Goal: Transaction & Acquisition: Purchase product/service

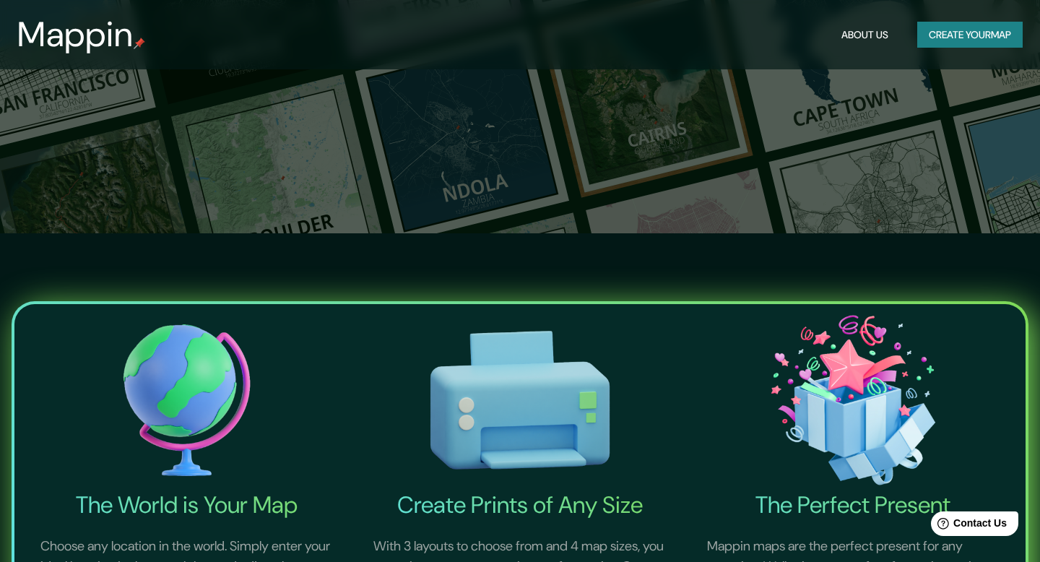
scroll to position [522, 0]
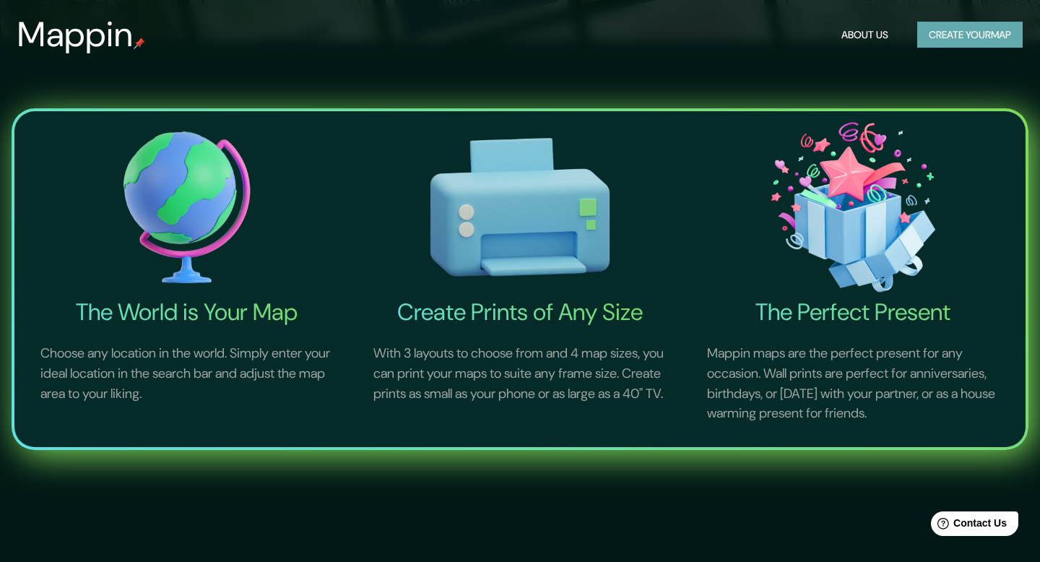
click at [934, 29] on button "Create your map" at bounding box center [970, 35] width 105 height 27
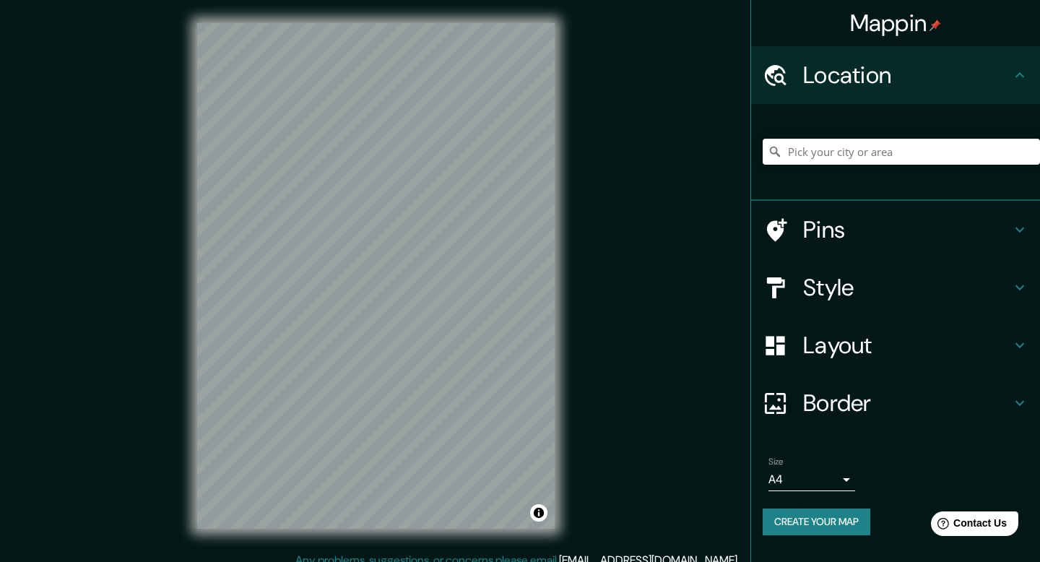
click at [905, 149] on input "Pick your city or area" at bounding box center [901, 152] width 277 height 26
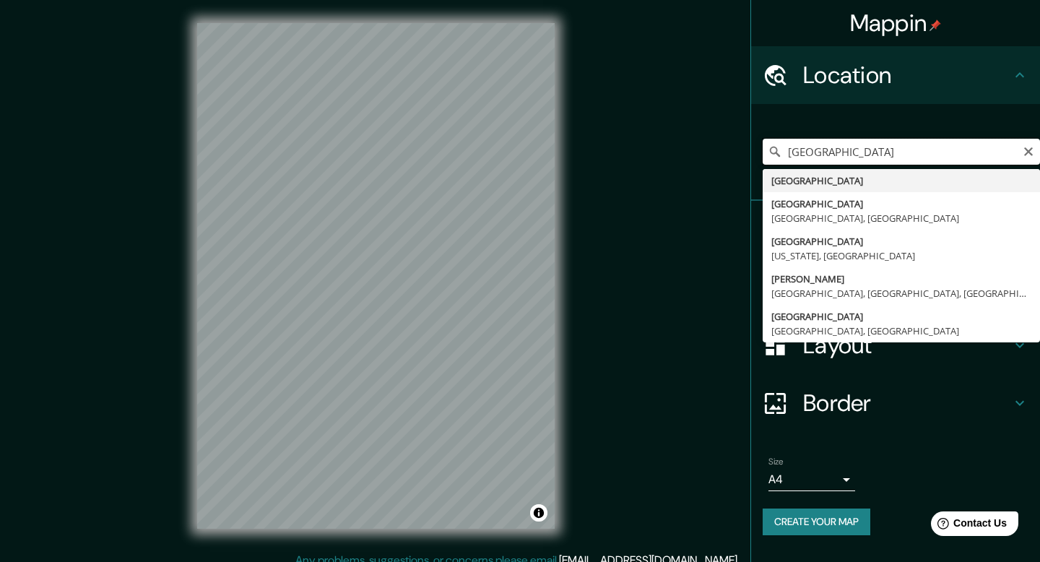
click at [877, 159] on input "[GEOGRAPHIC_DATA]" at bounding box center [901, 152] width 277 height 26
drag, startPoint x: 877, startPoint y: 159, endPoint x: 813, endPoint y: 157, distance: 64.3
click at [813, 157] on input "[GEOGRAPHIC_DATA]" at bounding box center [901, 152] width 277 height 26
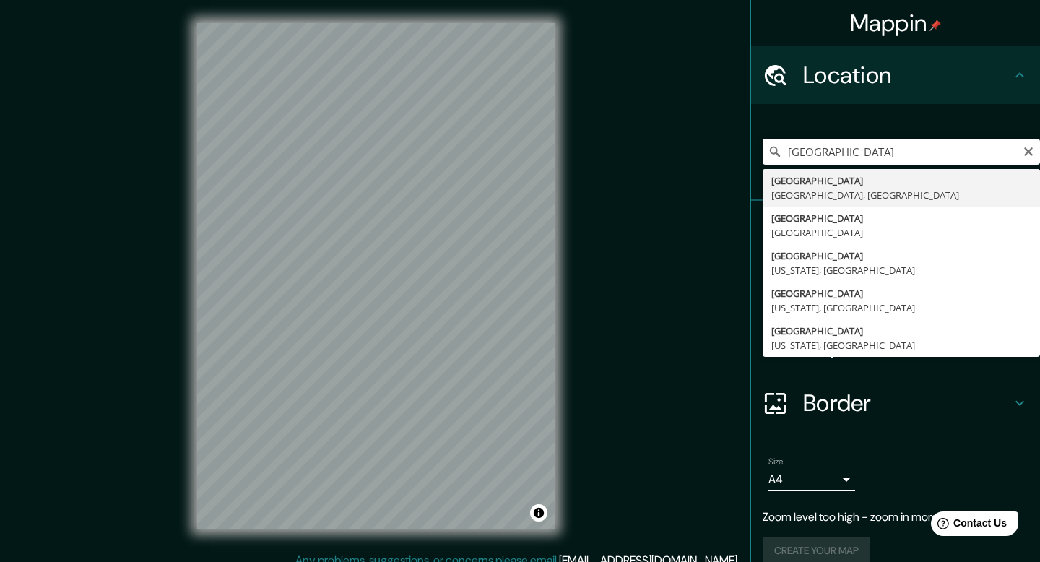
type input "[GEOGRAPHIC_DATA], [GEOGRAPHIC_DATA], [GEOGRAPHIC_DATA]"
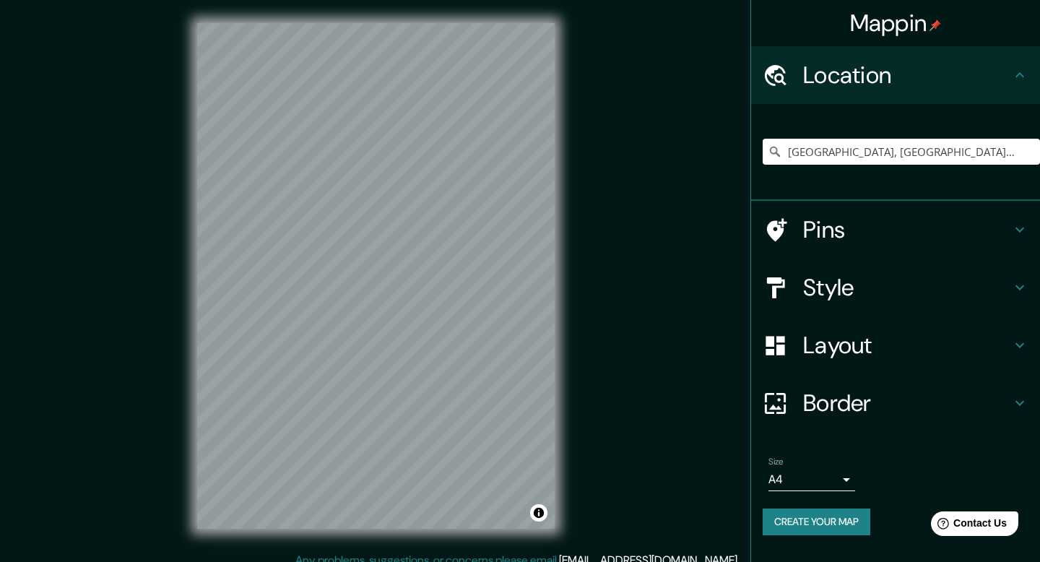
click at [837, 236] on h4 "Pins" at bounding box center [907, 229] width 208 height 29
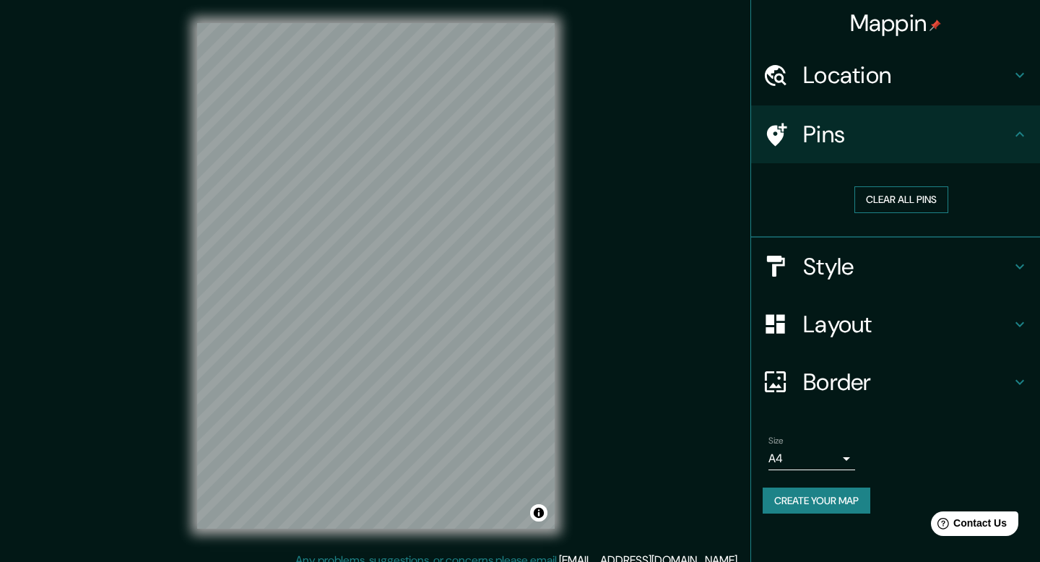
click at [884, 206] on button "Clear all pins" at bounding box center [902, 199] width 94 height 27
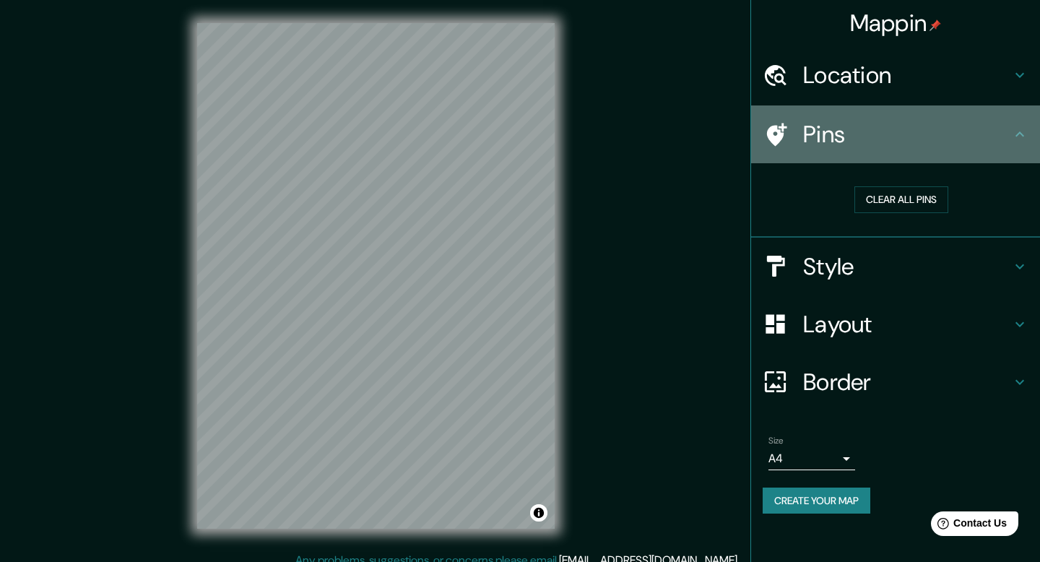
click at [850, 129] on h4 "Pins" at bounding box center [907, 134] width 208 height 29
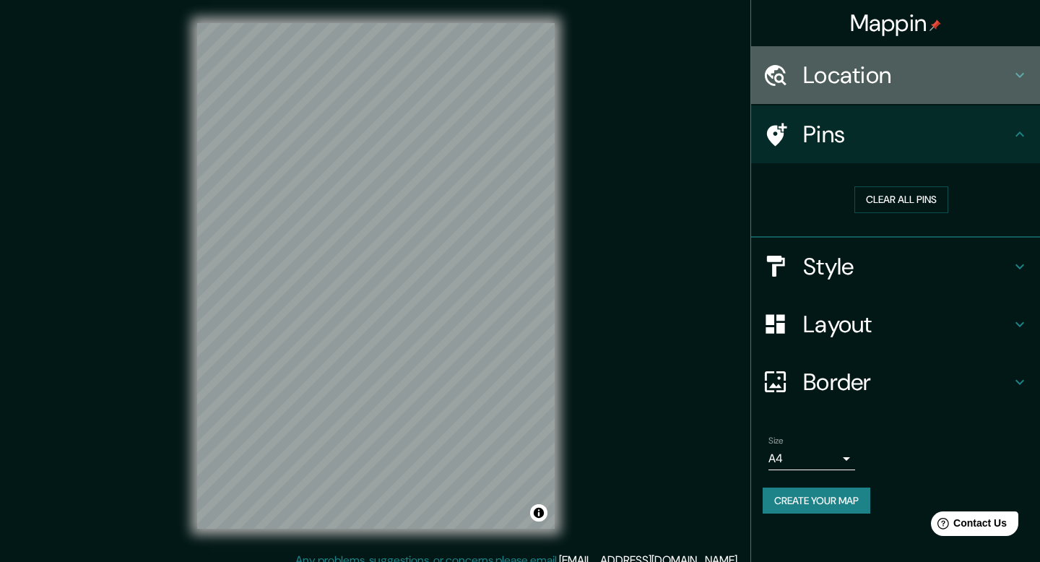
click at [840, 86] on h4 "Location" at bounding box center [907, 75] width 208 height 29
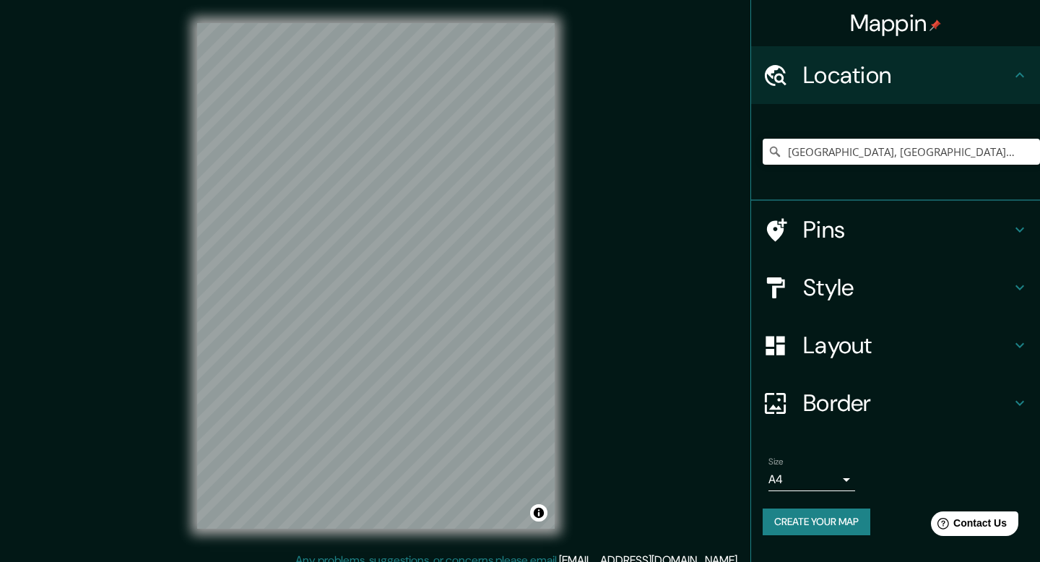
click at [840, 86] on h4 "Location" at bounding box center [907, 75] width 208 height 29
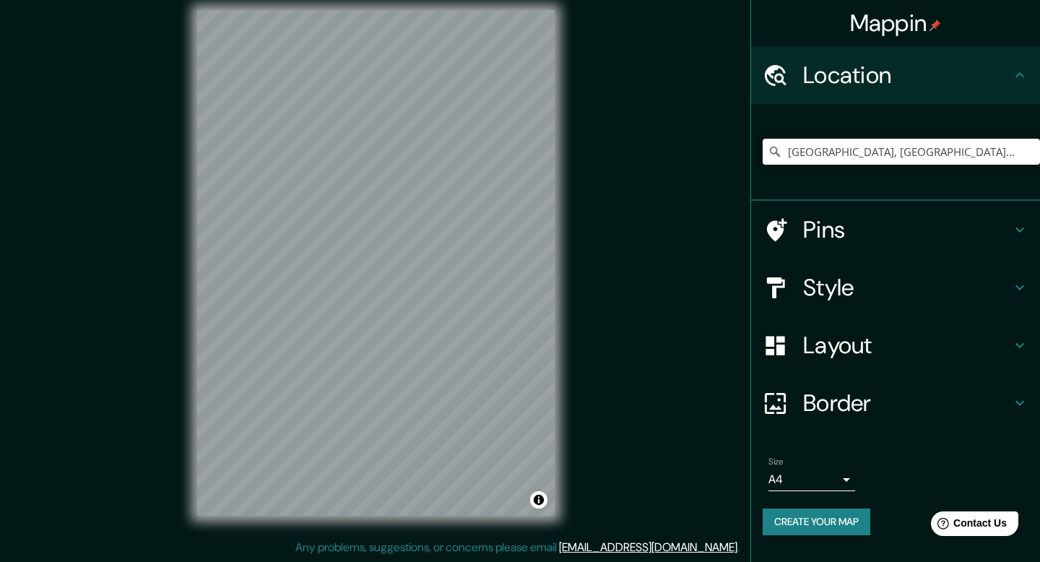
click at [837, 353] on h4 "Layout" at bounding box center [907, 345] width 208 height 29
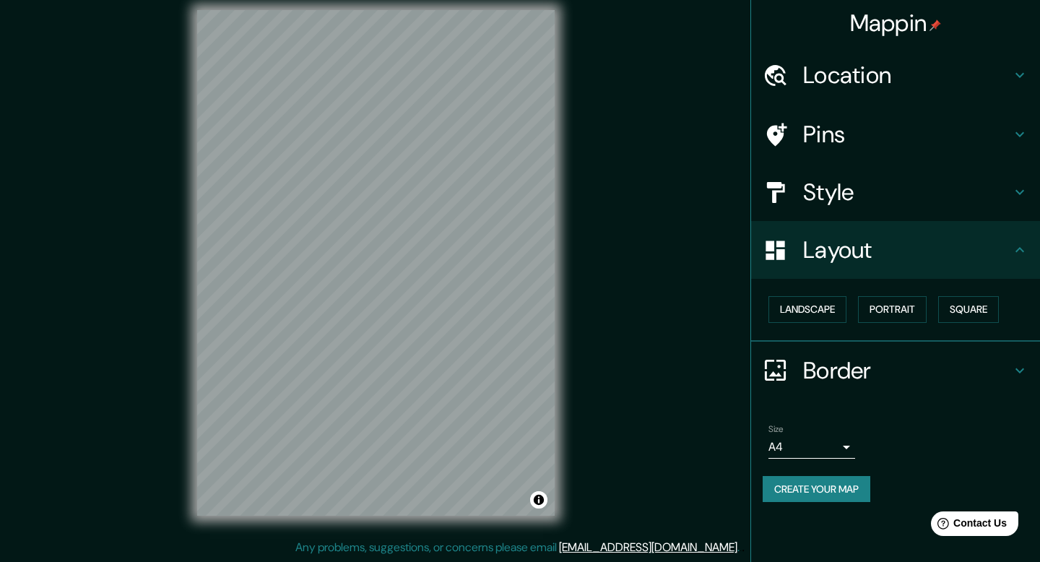
click at [820, 197] on h4 "Style" at bounding box center [907, 192] width 208 height 29
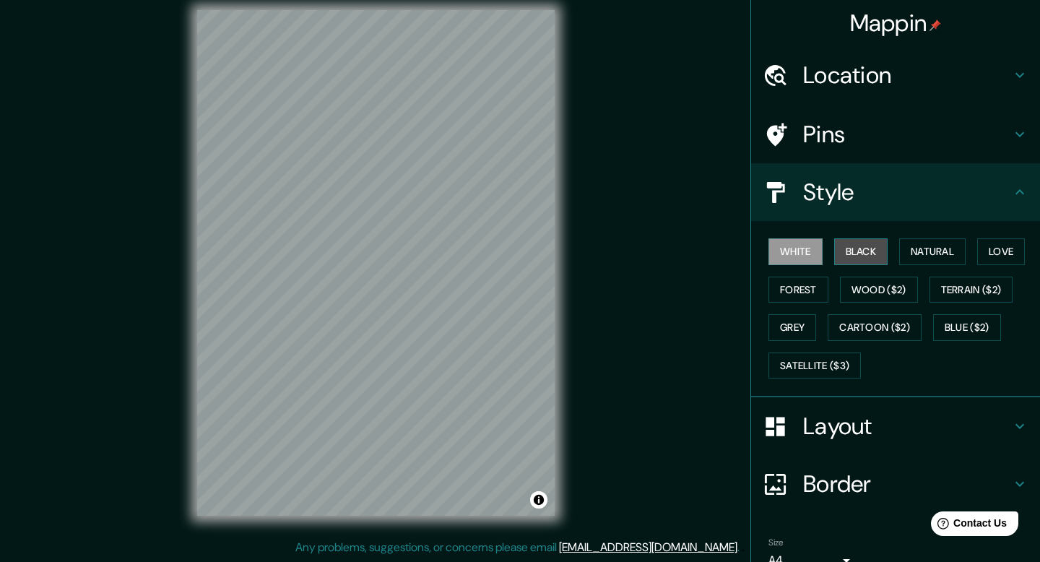
click at [856, 250] on button "Black" at bounding box center [862, 251] width 54 height 27
click at [931, 248] on button "Natural" at bounding box center [933, 251] width 66 height 27
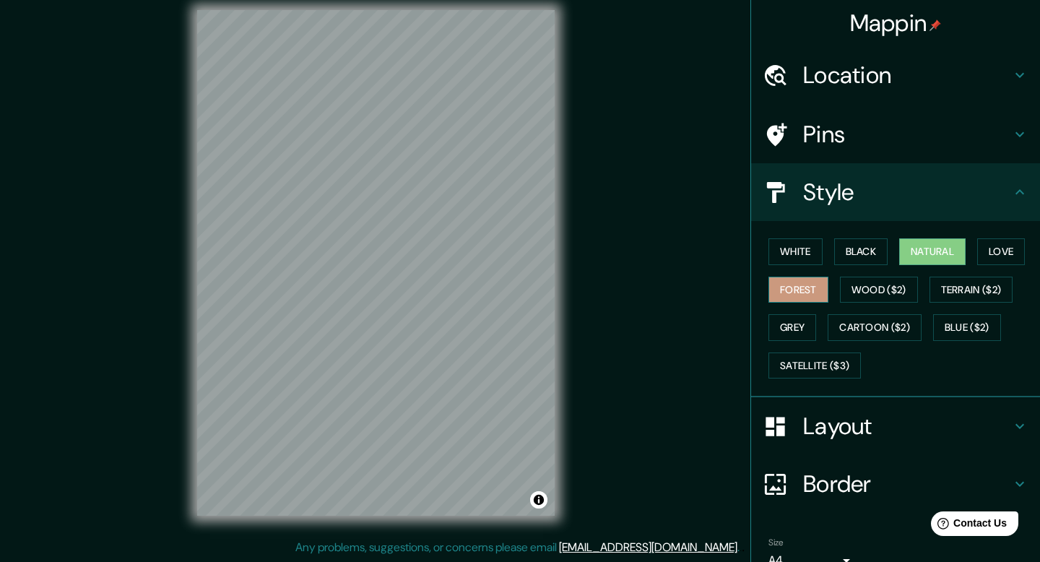
click at [801, 296] on button "Forest" at bounding box center [799, 290] width 60 height 27
click at [988, 257] on button "Love" at bounding box center [1002, 251] width 48 height 27
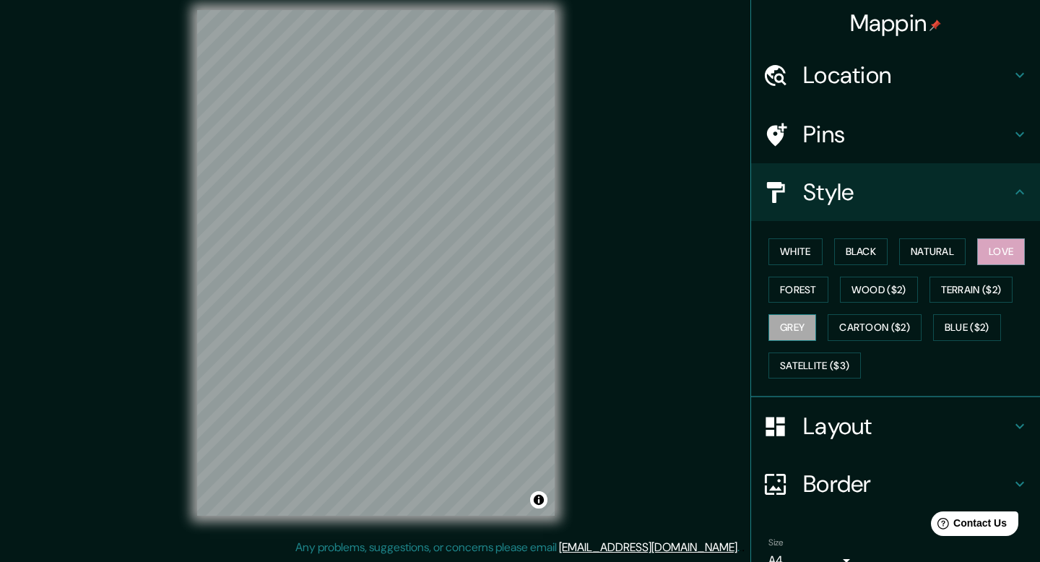
click at [788, 332] on button "Grey" at bounding box center [793, 327] width 48 height 27
click at [855, 324] on button "Cartoon ($2)" at bounding box center [875, 327] width 94 height 27
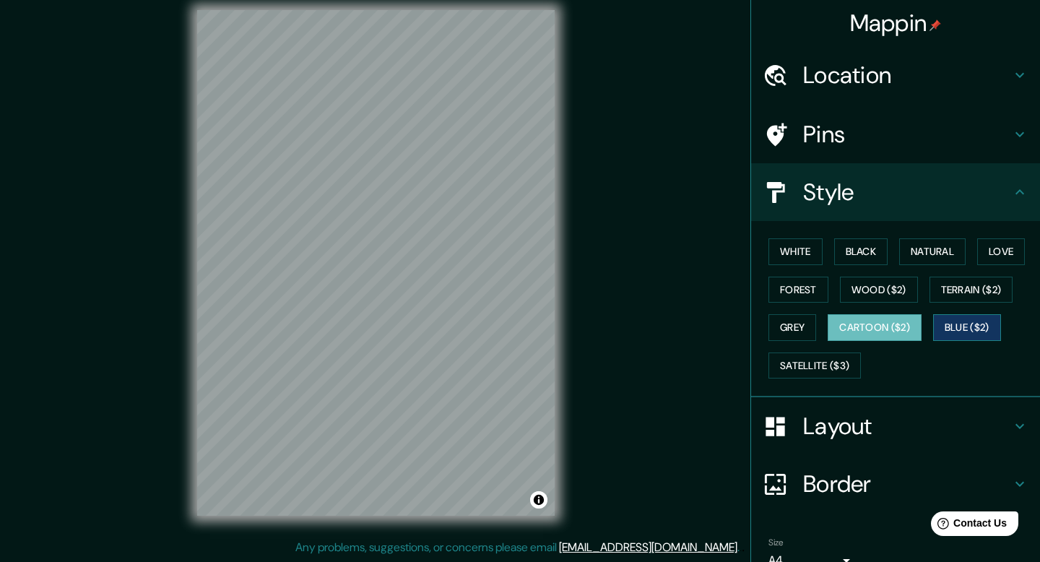
click at [976, 334] on button "Blue ($2)" at bounding box center [968, 327] width 68 height 27
click at [860, 244] on button "Black" at bounding box center [862, 251] width 54 height 27
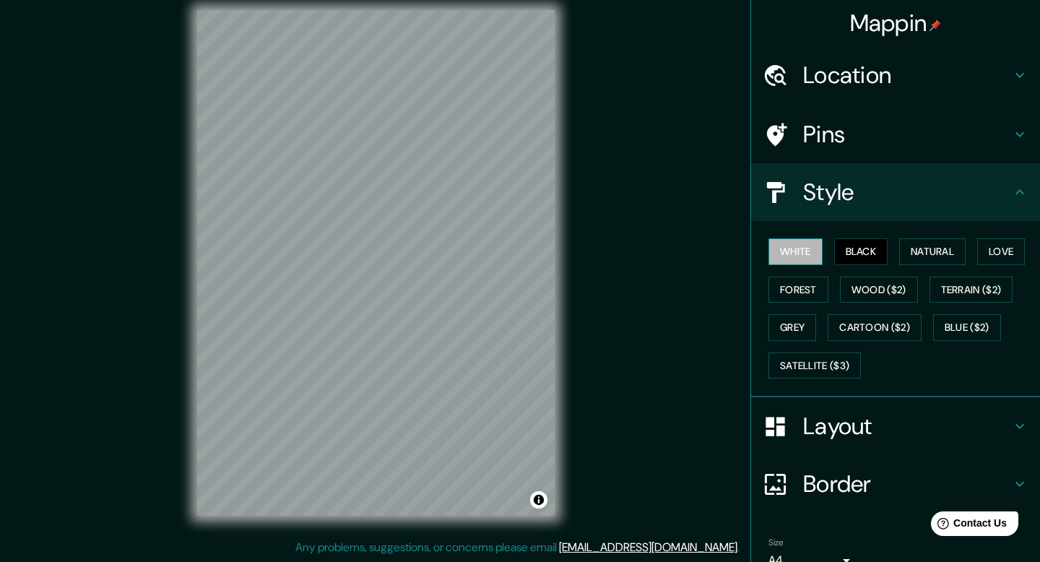
click at [800, 260] on button "White" at bounding box center [796, 251] width 54 height 27
click at [816, 290] on button "Forest" at bounding box center [799, 290] width 60 height 27
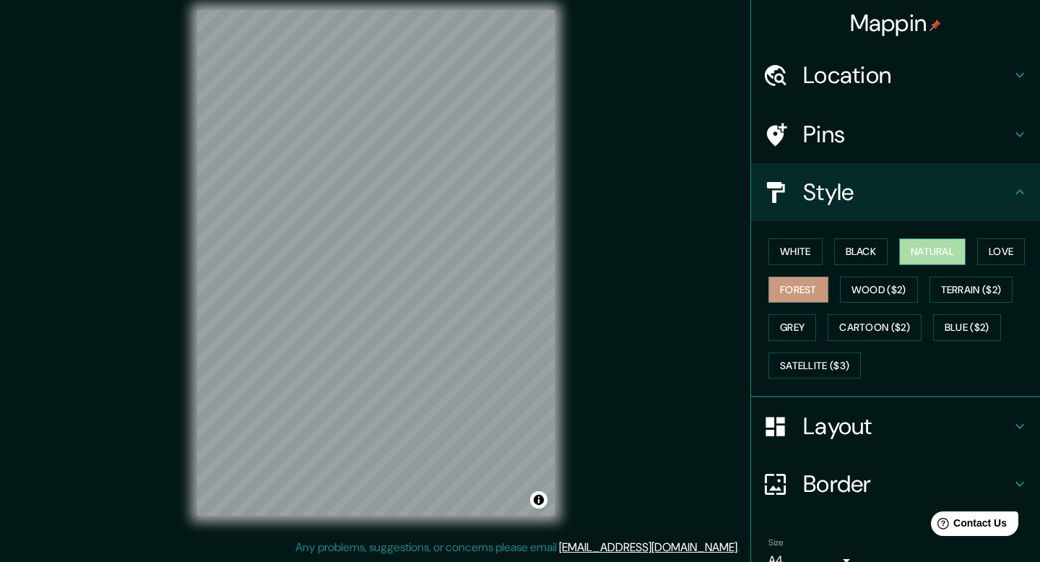
click at [955, 261] on button "Natural" at bounding box center [933, 251] width 66 height 27
click at [907, 217] on div "Style" at bounding box center [895, 192] width 289 height 58
click at [889, 199] on h4 "Style" at bounding box center [907, 192] width 208 height 29
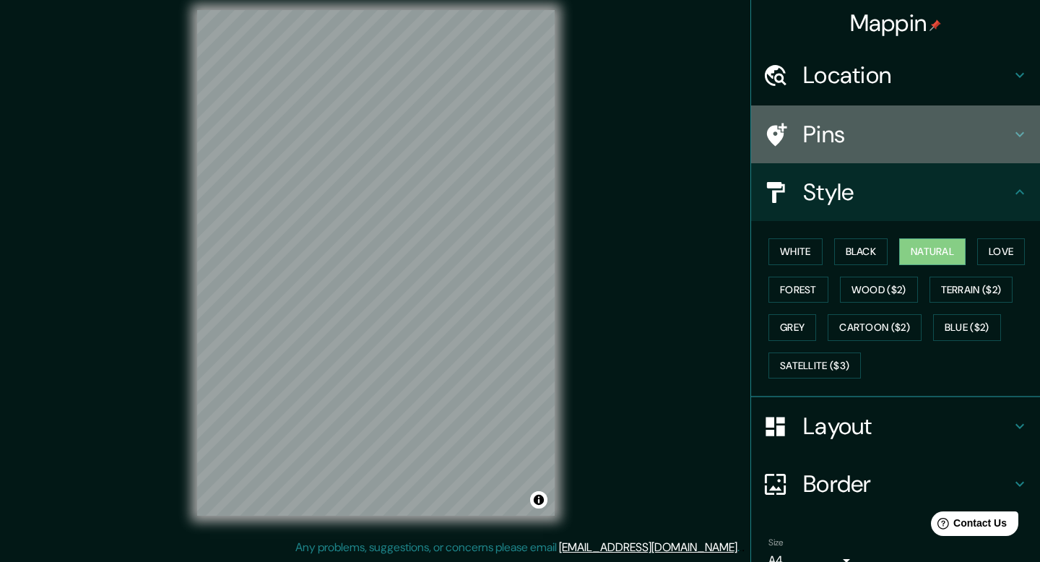
click at [858, 147] on h4 "Pins" at bounding box center [907, 134] width 208 height 29
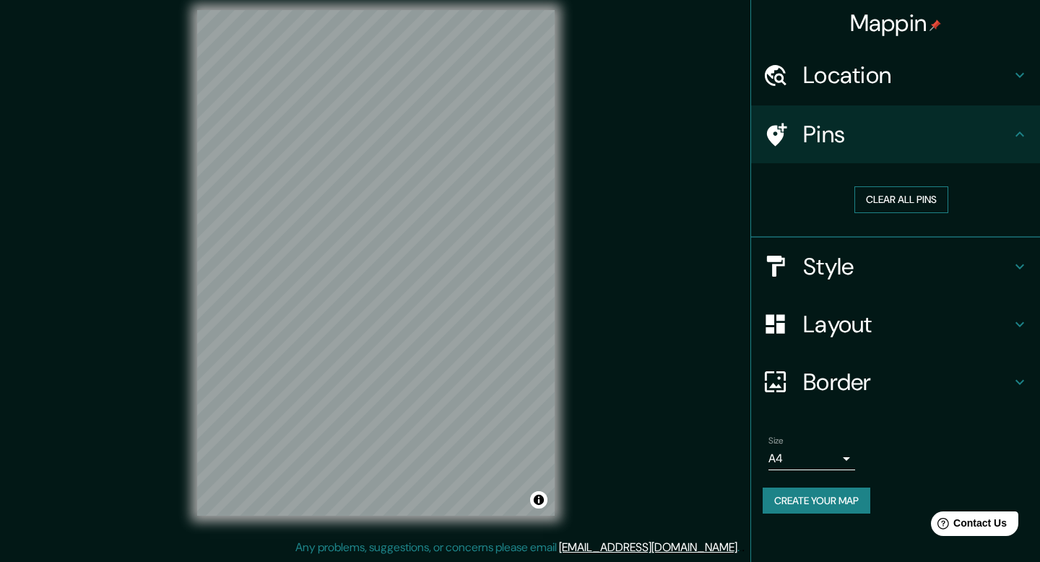
click at [881, 200] on button "Clear all pins" at bounding box center [902, 199] width 94 height 27
